Goal: Check status: Check status

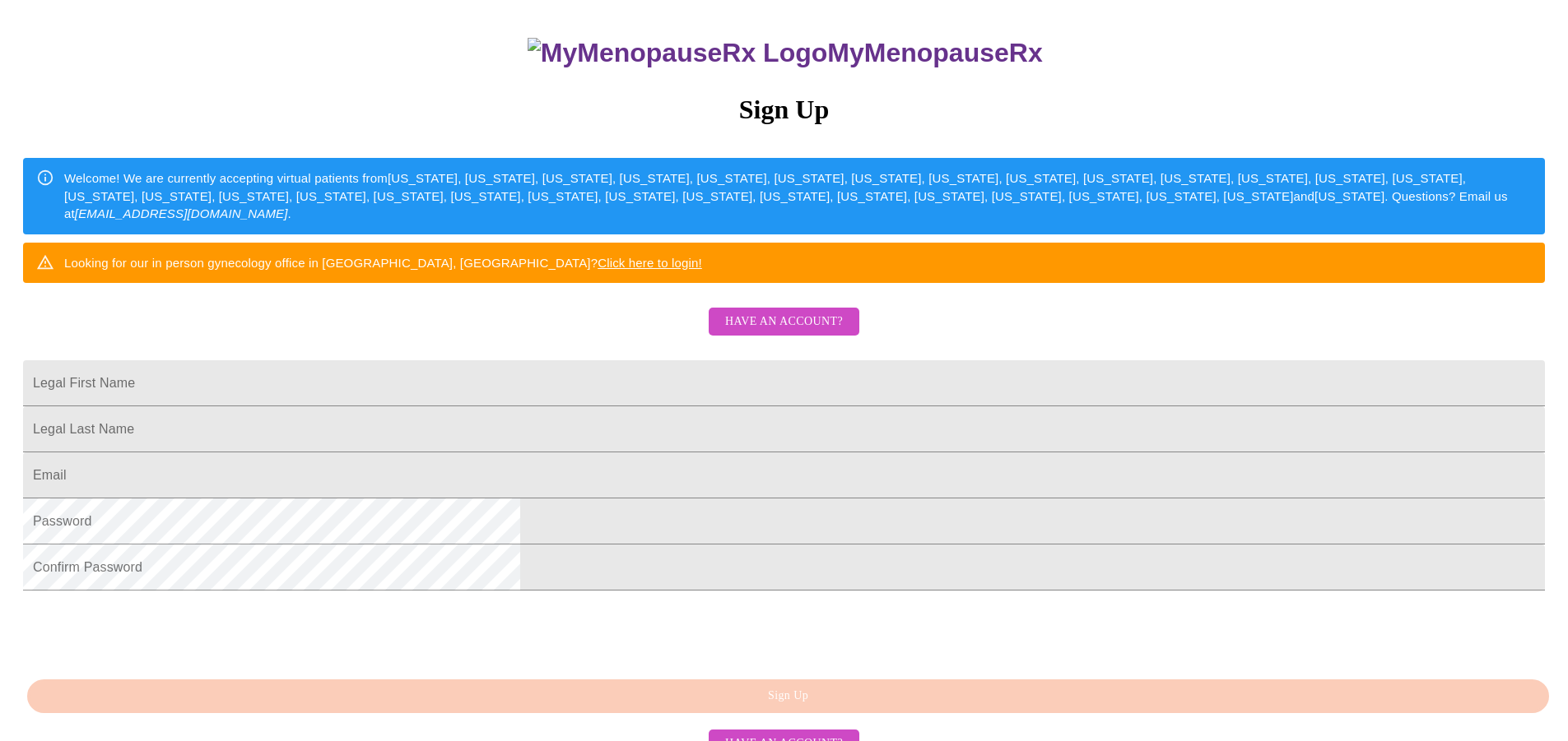
scroll to position [295, 0]
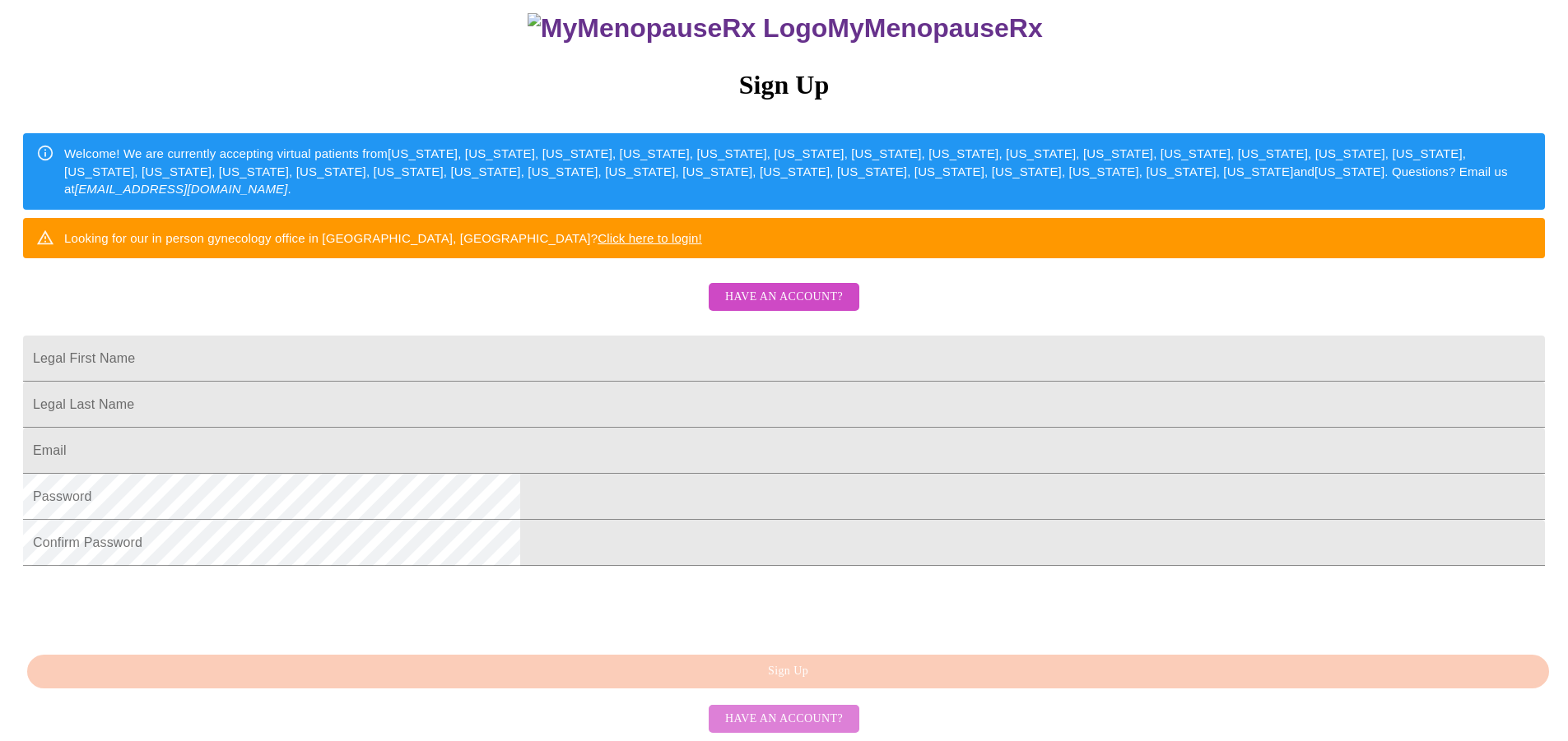
click at [795, 709] on span "Have an account?" at bounding box center [784, 719] width 118 height 21
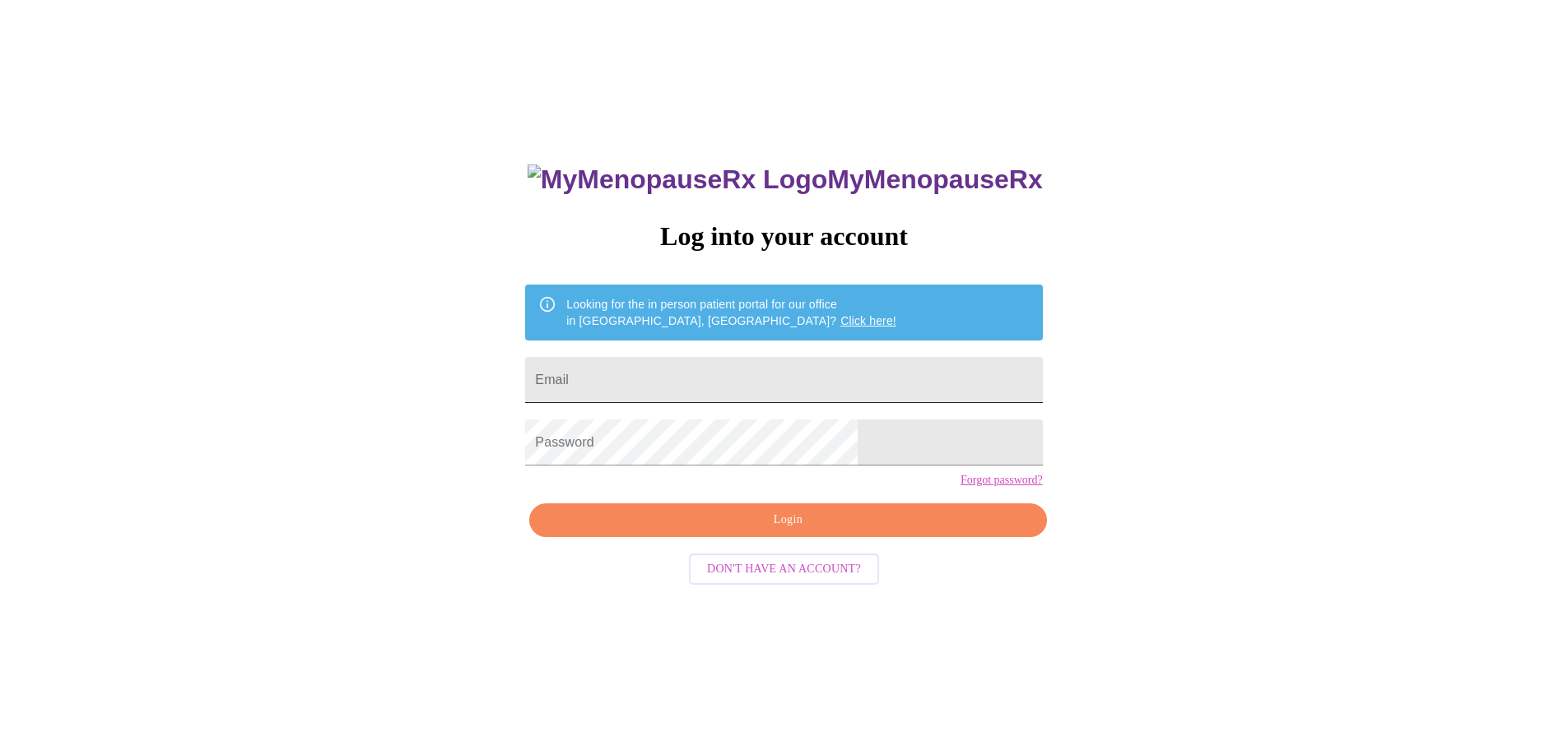
click at [673, 371] on input "Email" at bounding box center [783, 380] width 516 height 46
type input "[EMAIL_ADDRESS][DOMAIN_NAME]"
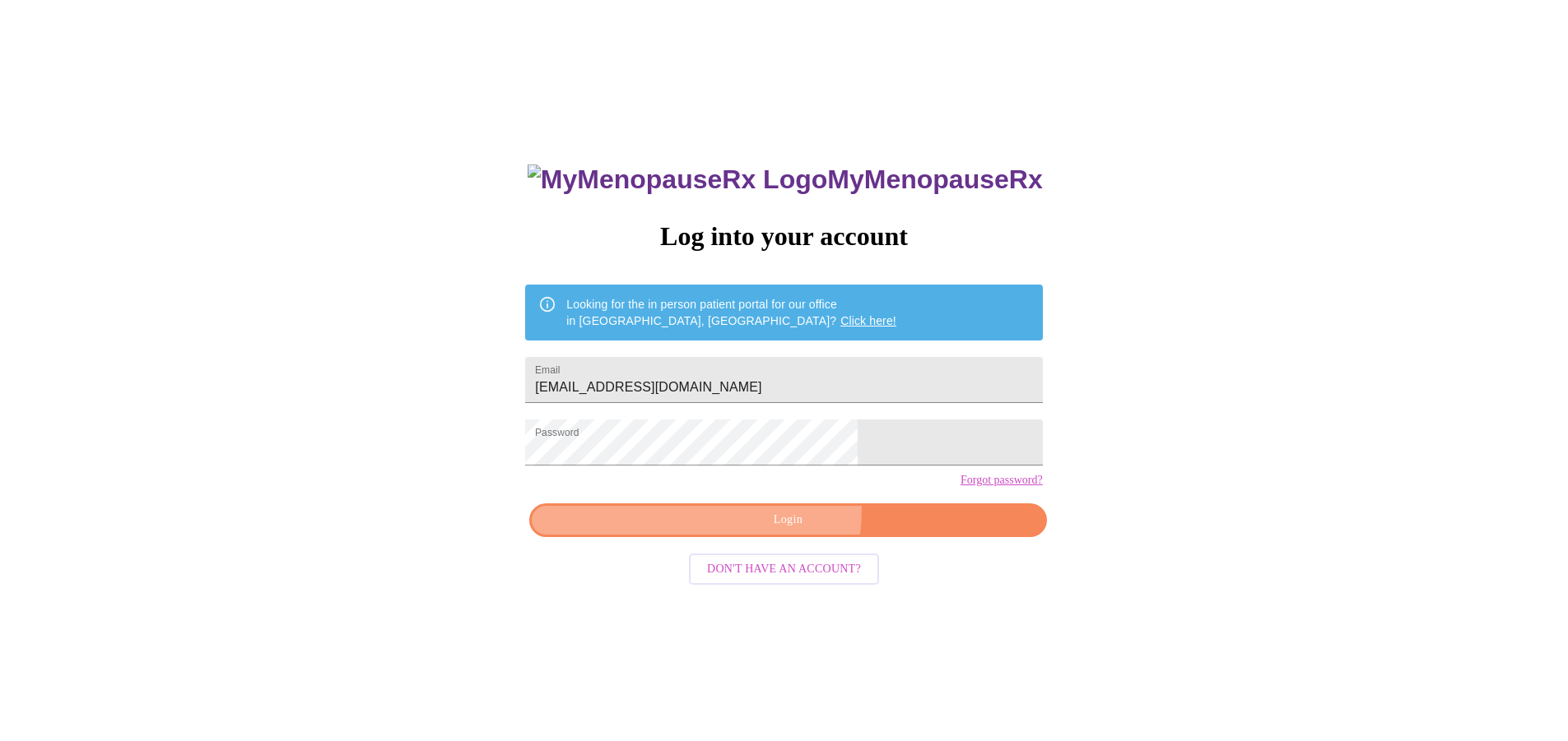
click at [735, 537] on button "Login" at bounding box center [787, 521] width 516 height 34
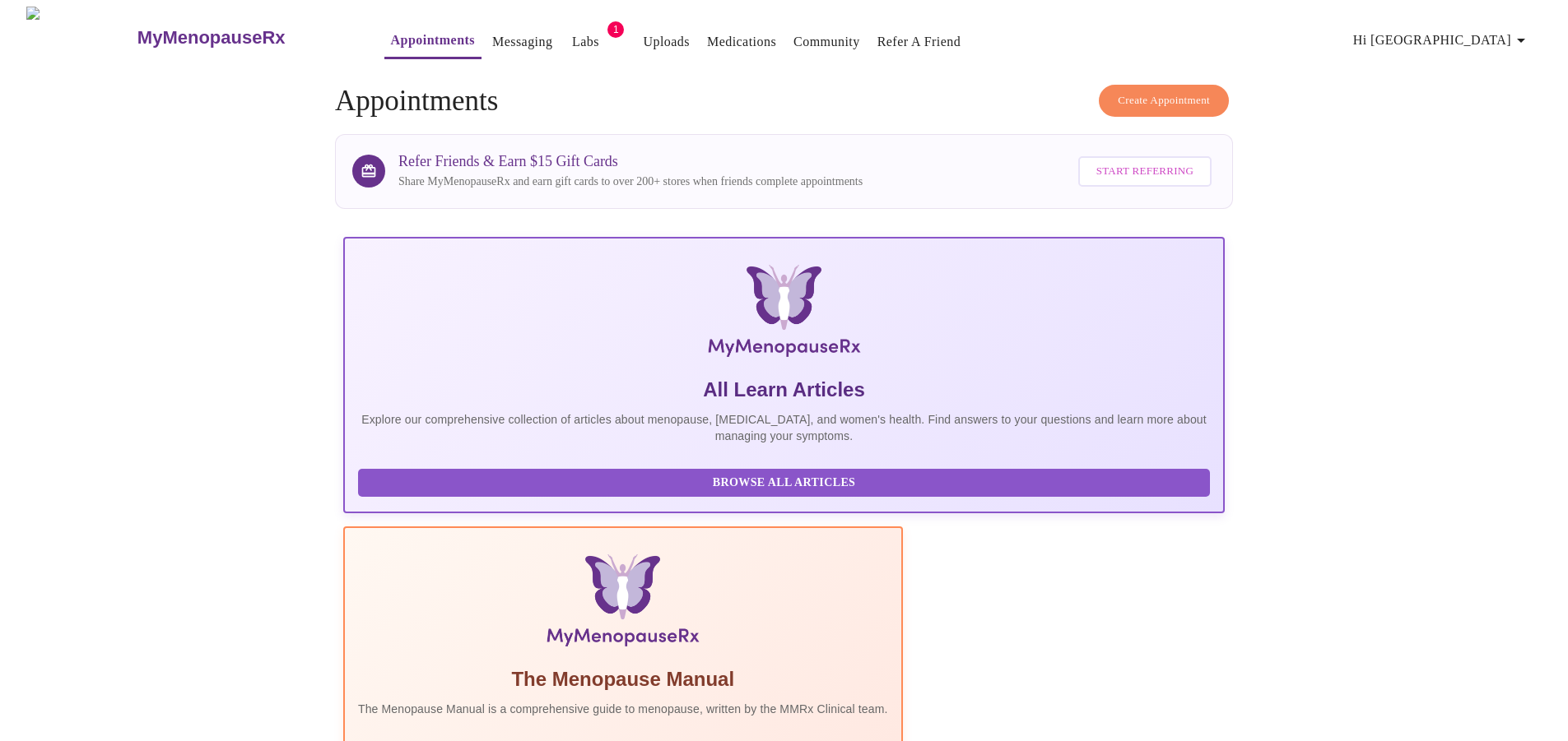
click at [572, 30] on link "Labs" at bounding box center [586, 42] width 28 height 23
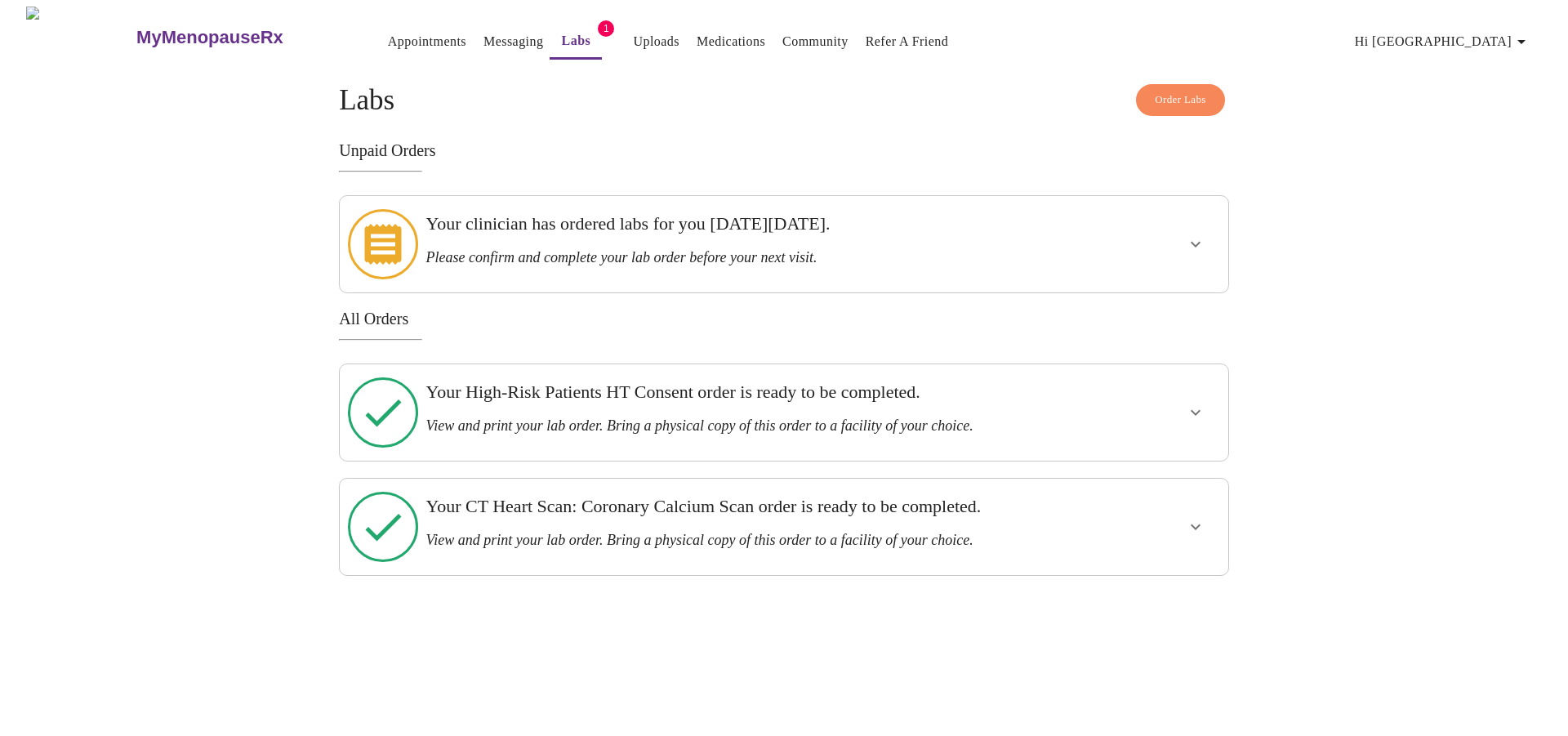
click at [1193, 517] on icon "show more" at bounding box center [1195, 527] width 20 height 20
click at [1169, 576] on span "View Order" at bounding box center [1156, 586] width 73 height 21
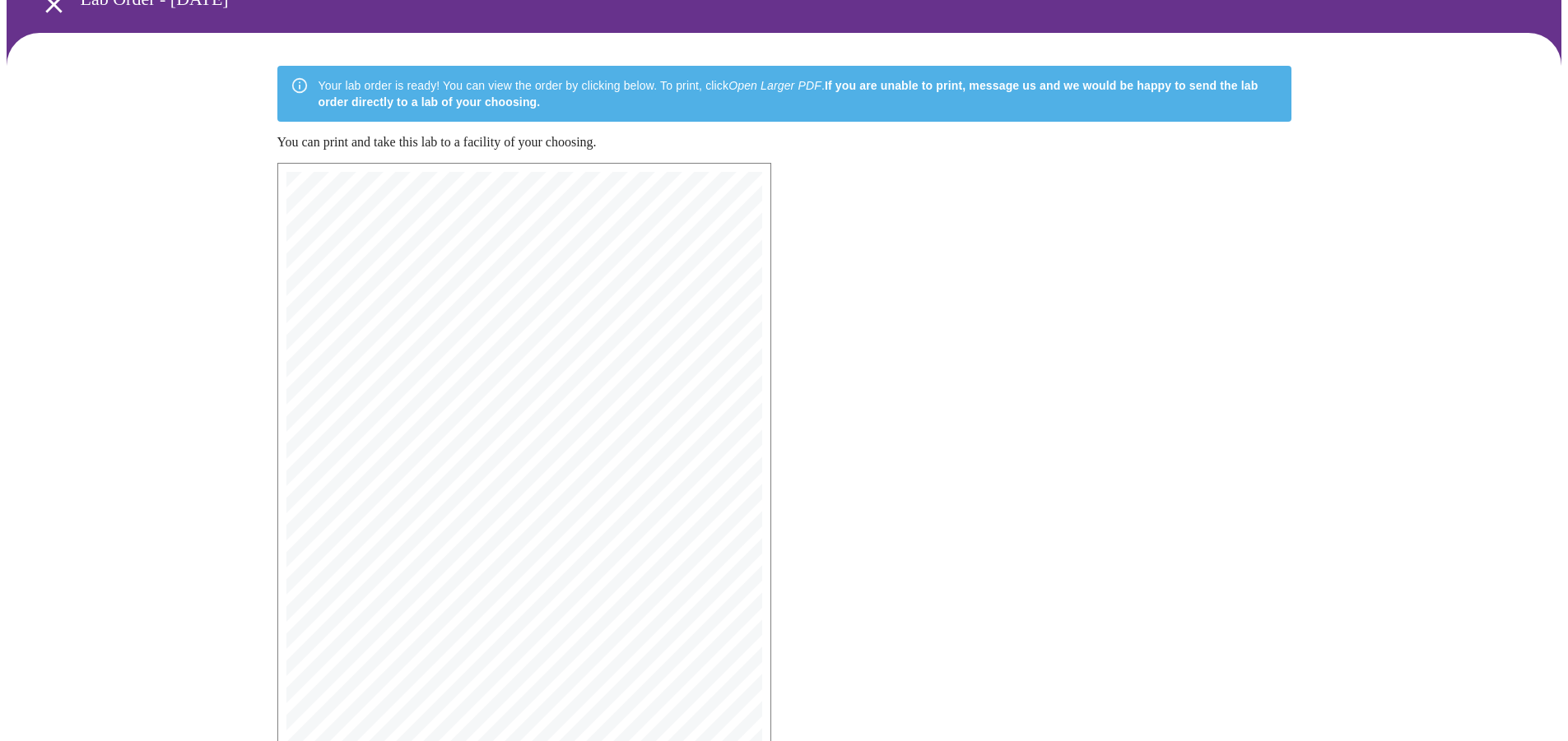
scroll to position [275, 0]
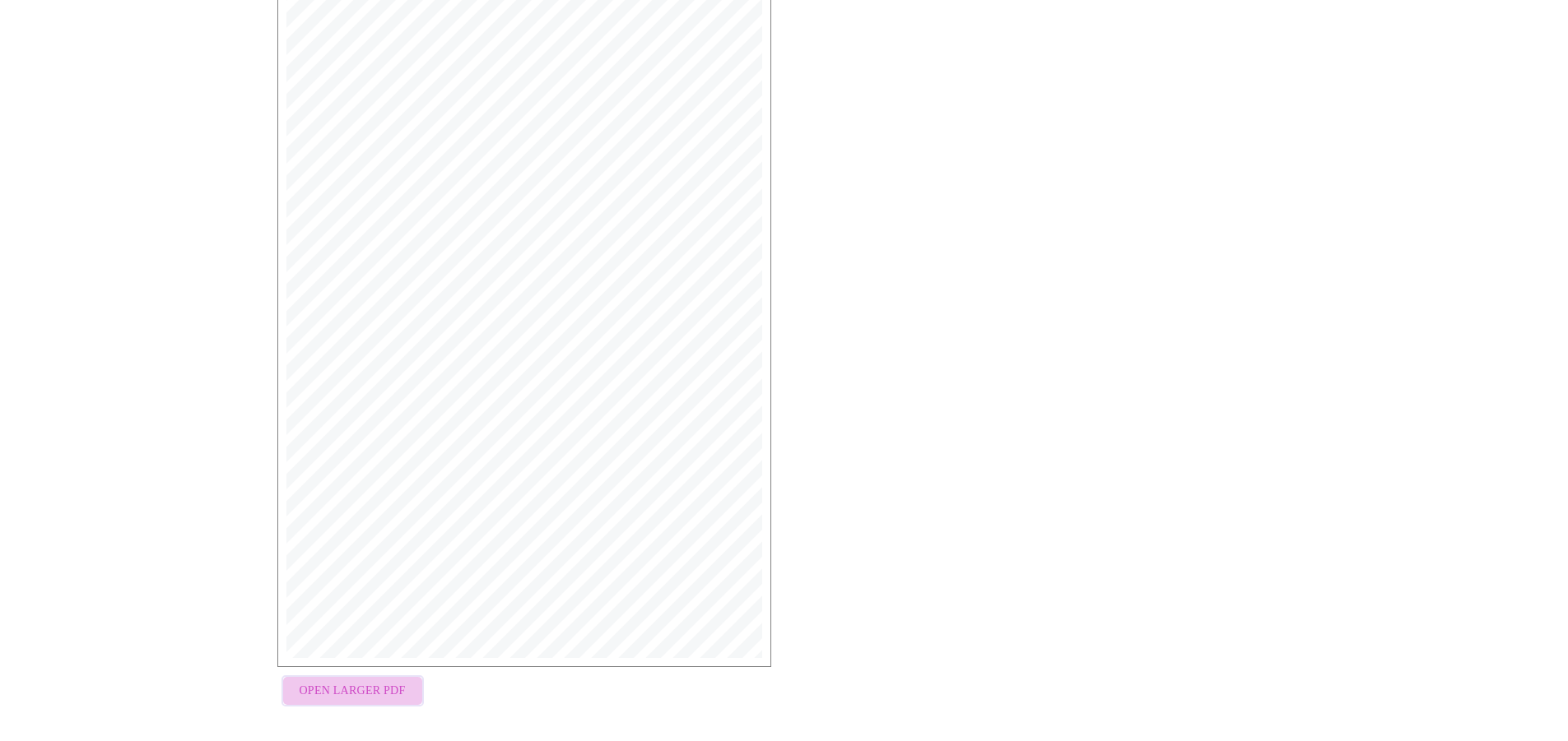
click at [379, 683] on span "Open Larger PDF" at bounding box center [353, 692] width 106 height 21
